Goal: Consume media (video, audio): Consume media (video, audio)

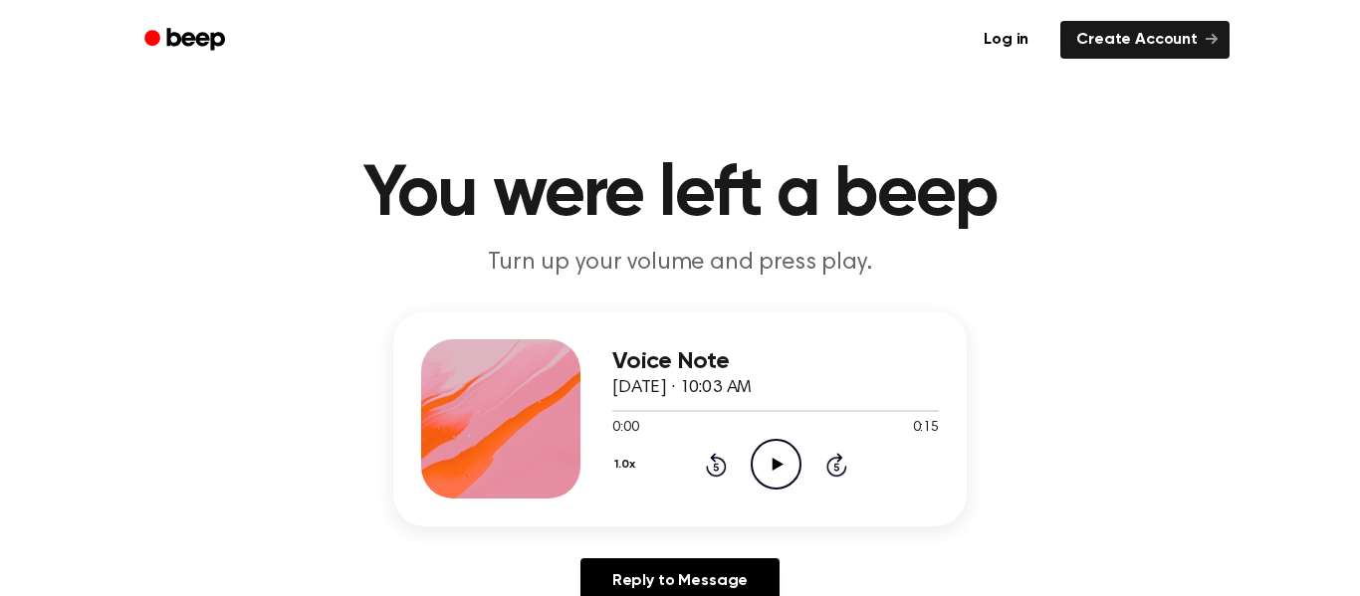
click at [778, 459] on icon "Play Audio" at bounding box center [776, 464] width 51 height 51
click at [781, 456] on icon "Play Audio" at bounding box center [776, 464] width 51 height 51
click at [619, 467] on button "1.0x" at bounding box center [627, 465] width 30 height 34
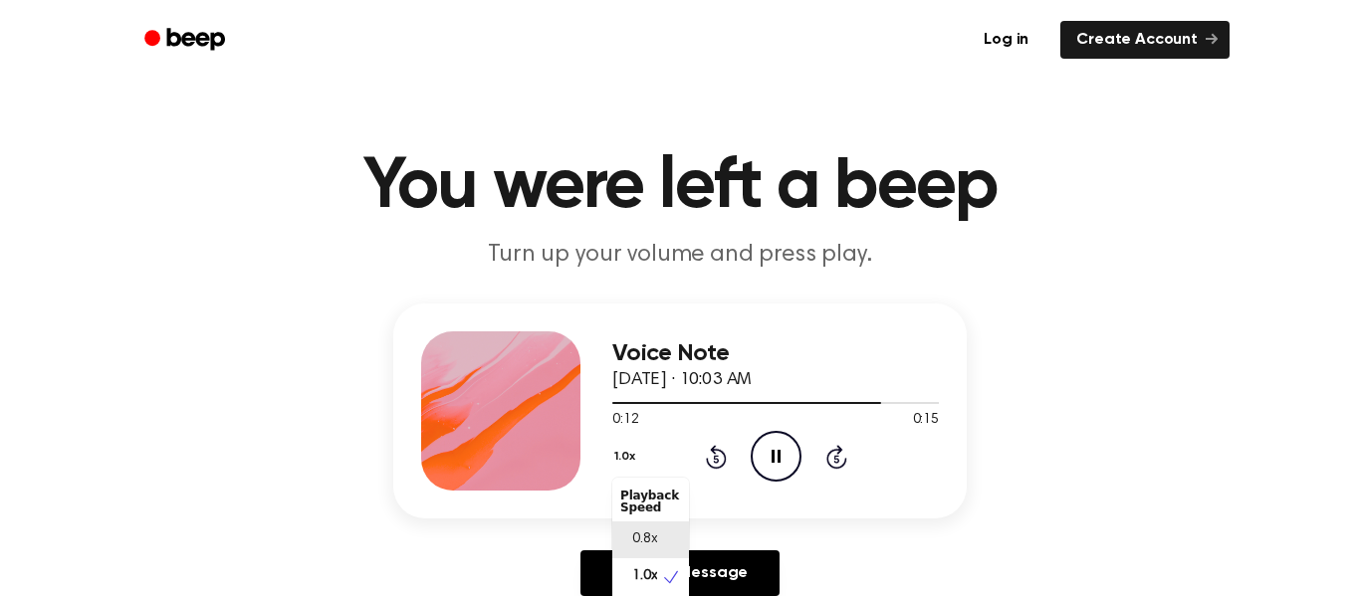
click at [650, 552] on div "0.8x" at bounding box center [650, 540] width 77 height 37
click at [788, 448] on icon "Pause Audio" at bounding box center [776, 456] width 51 height 51
click at [788, 448] on icon "Play Audio" at bounding box center [776, 456] width 51 height 51
click at [788, 448] on icon "Pause Audio" at bounding box center [776, 456] width 51 height 51
click at [788, 448] on icon "Play Audio" at bounding box center [776, 456] width 51 height 51
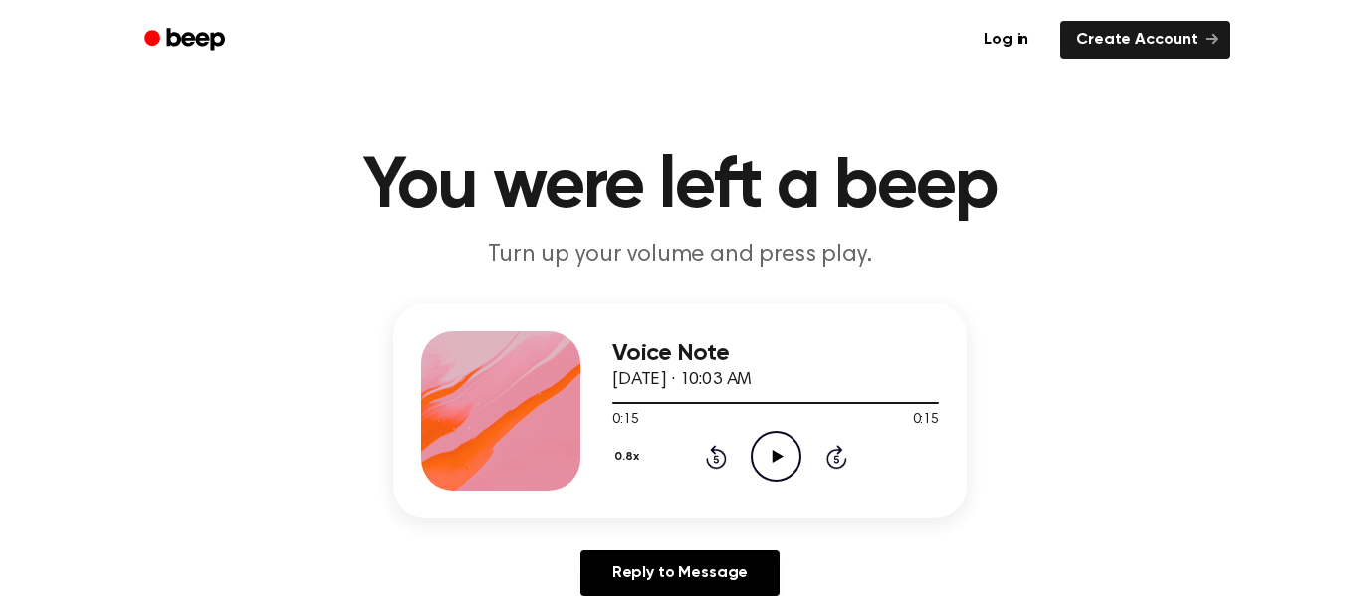
click at [768, 461] on icon "Play Audio" at bounding box center [776, 456] width 51 height 51
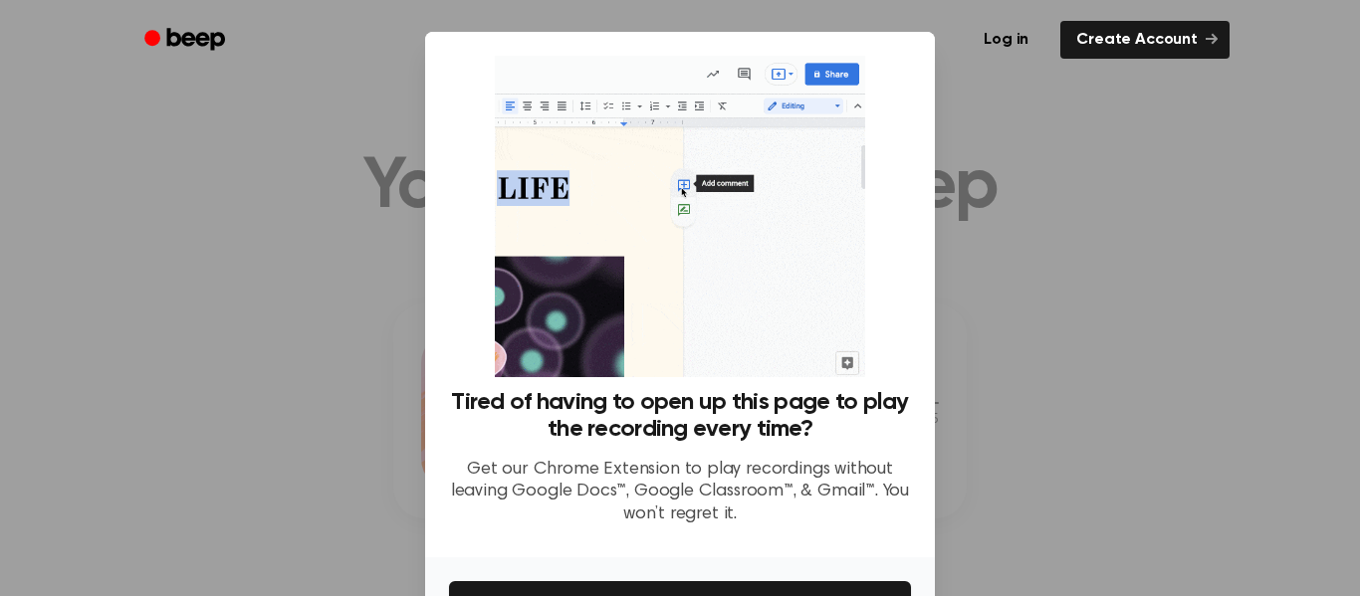
click at [995, 252] on div at bounding box center [680, 298] width 1360 height 596
